Goal: Transaction & Acquisition: Download file/media

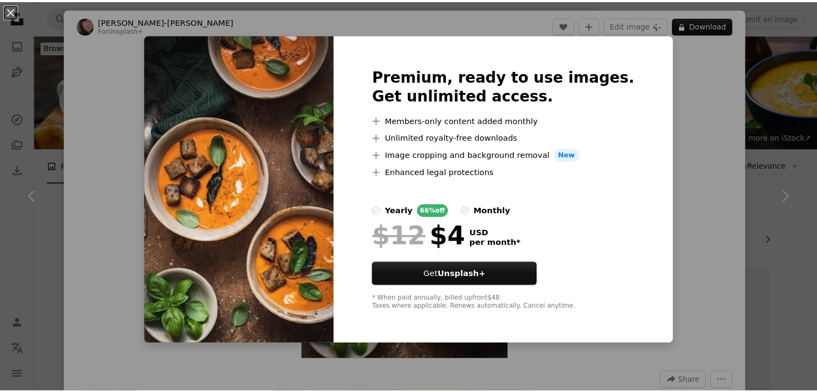
scroll to position [1074, 0]
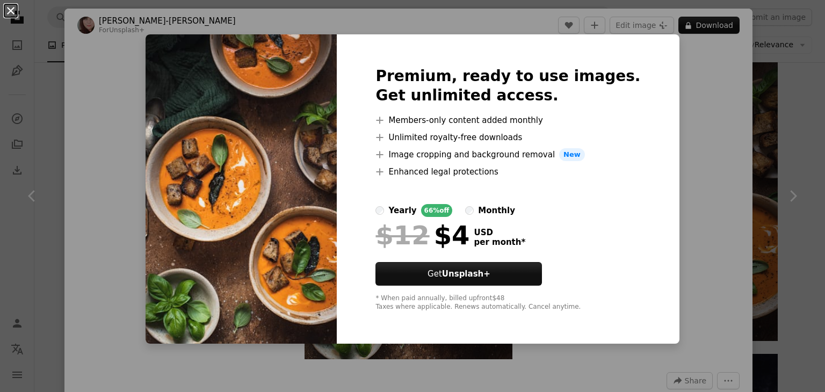
click at [13, 5] on button "An X shape" at bounding box center [10, 10] width 13 height 13
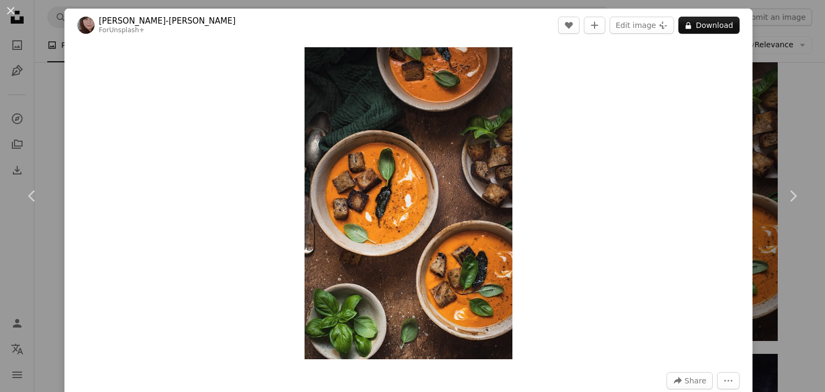
click at [13, 5] on button "An X shape" at bounding box center [10, 10] width 13 height 13
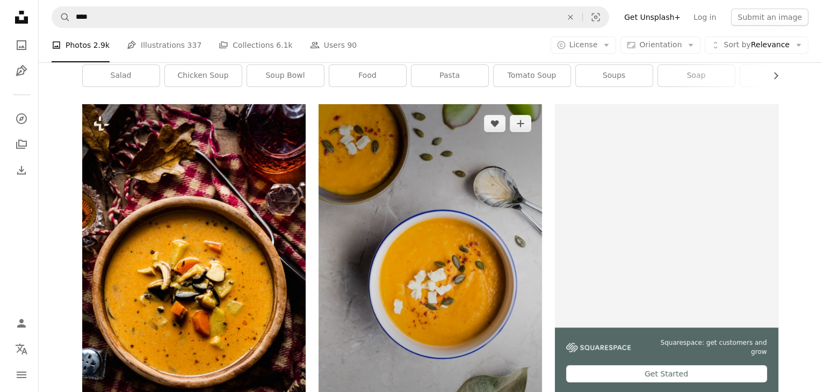
scroll to position [161, 0]
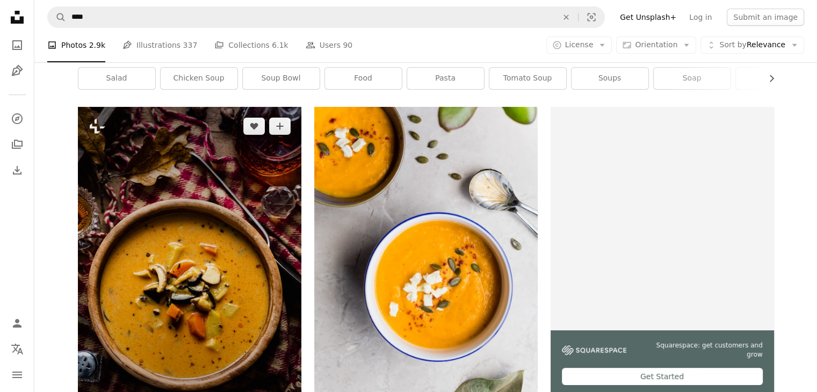
click at [280, 279] on img at bounding box center [189, 275] width 223 height 336
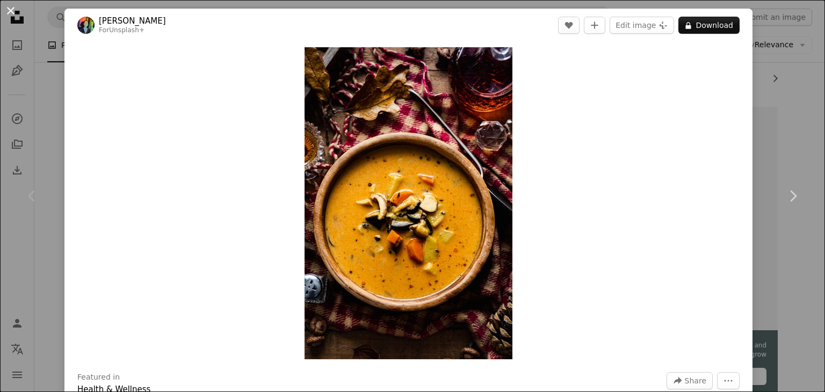
click at [9, 9] on button "An X shape" at bounding box center [10, 10] width 13 height 13
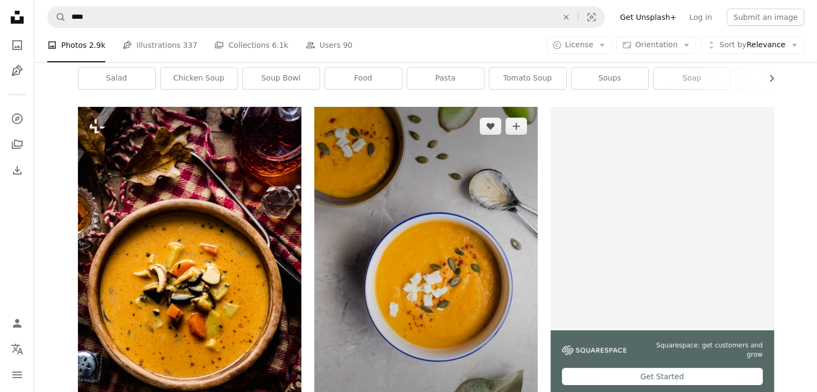
click at [477, 321] on img at bounding box center [425, 274] width 223 height 335
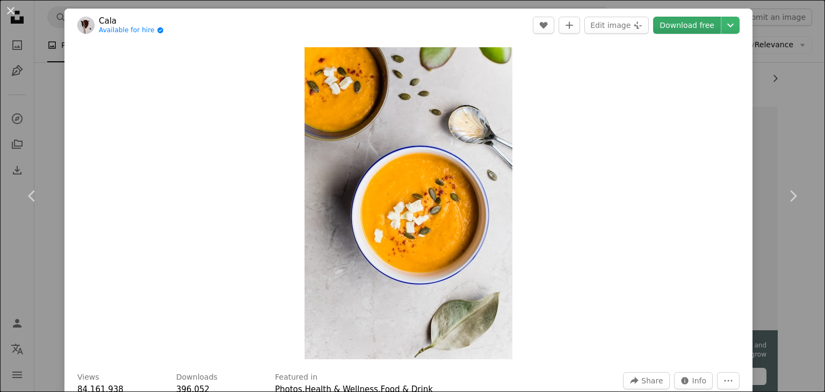
click at [676, 25] on link "Download free" at bounding box center [687, 25] width 68 height 17
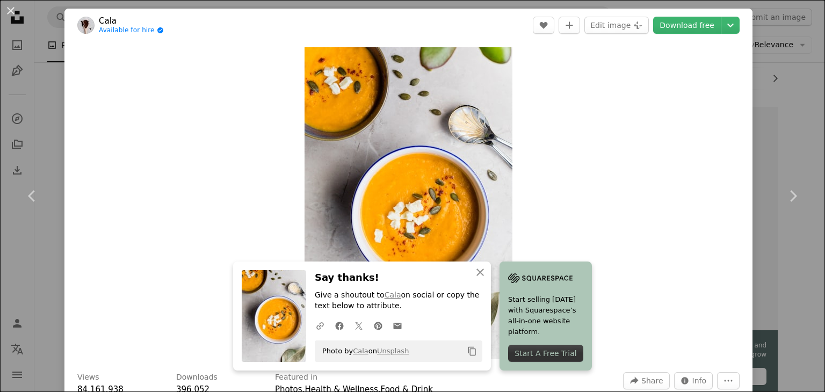
click at [614, 160] on div "Zoom in" at bounding box center [408, 203] width 688 height 323
click at [722, 29] on icon "Chevron down" at bounding box center [730, 25] width 17 height 13
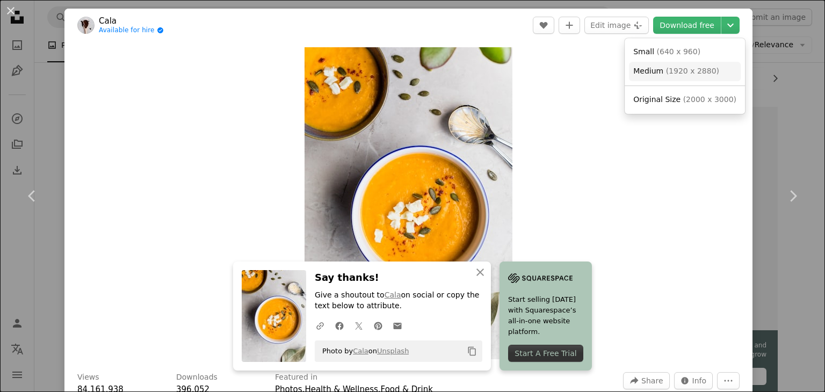
click at [653, 79] on link "Medium ( 1920 x 2880 )" at bounding box center [685, 71] width 112 height 19
